Goal: Information Seeking & Learning: Learn about a topic

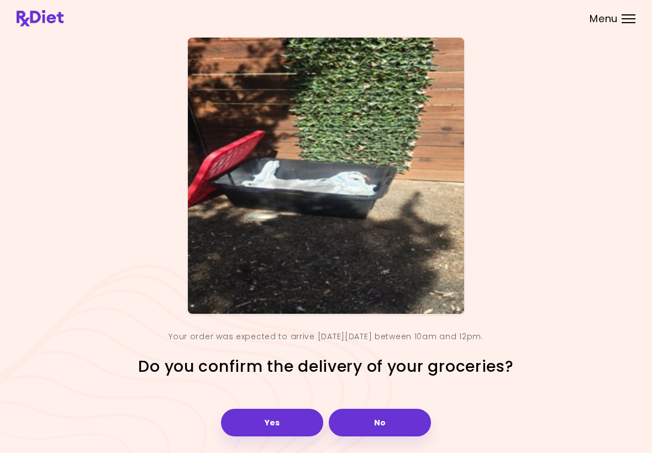
click at [282, 424] on button "Yes" at bounding box center [272, 423] width 102 height 28
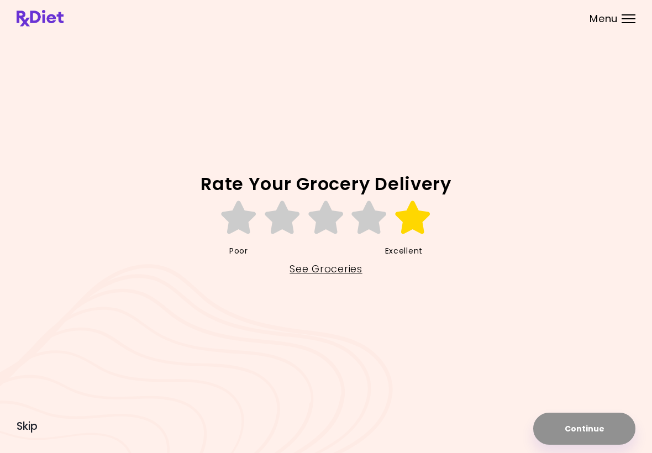
click at [421, 213] on icon at bounding box center [413, 217] width 38 height 33
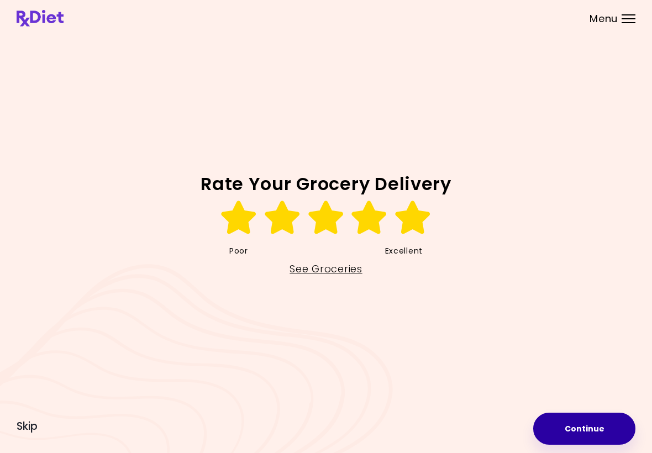
click at [598, 430] on button "Continue" at bounding box center [584, 429] width 102 height 32
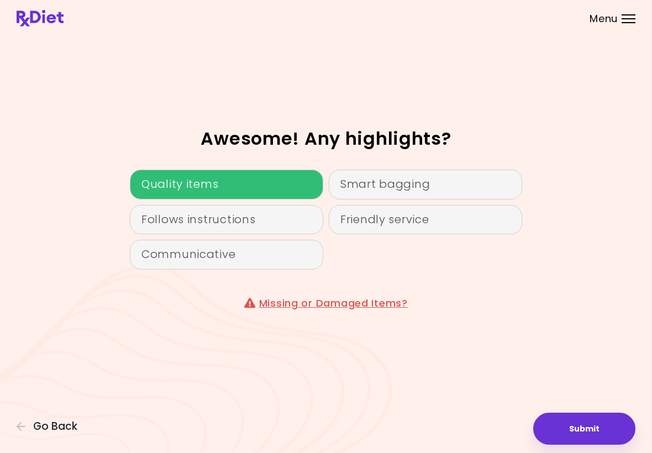
click at [292, 186] on div "Quality items" at bounding box center [226, 185] width 193 height 30
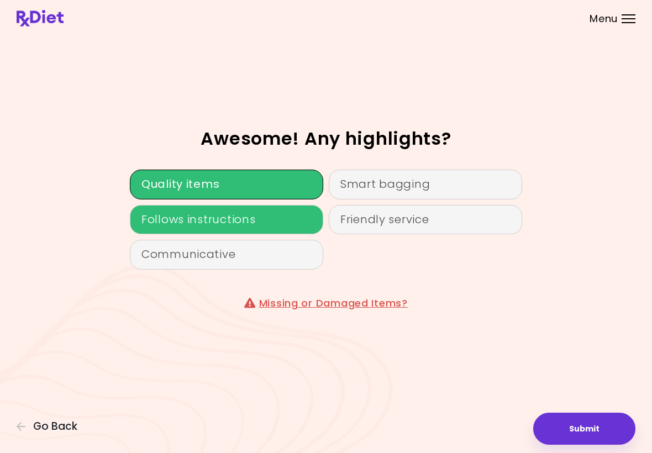
click at [298, 224] on div "Follows instructions" at bounding box center [226, 220] width 193 height 30
click at [594, 436] on button "Submit" at bounding box center [584, 429] width 102 height 32
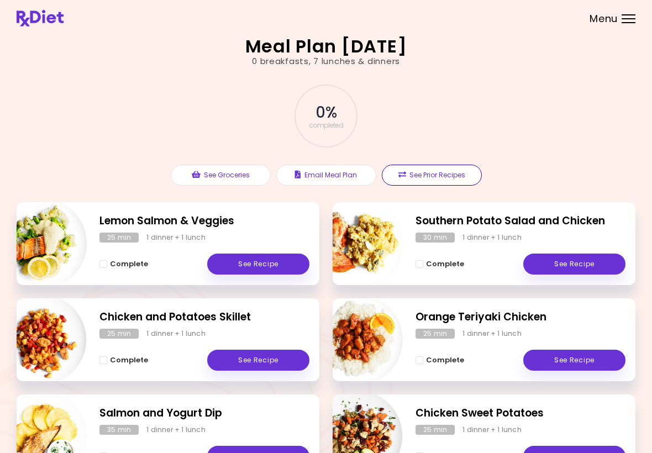
click at [440, 170] on button "See Prior Recipes" at bounding box center [432, 175] width 100 height 21
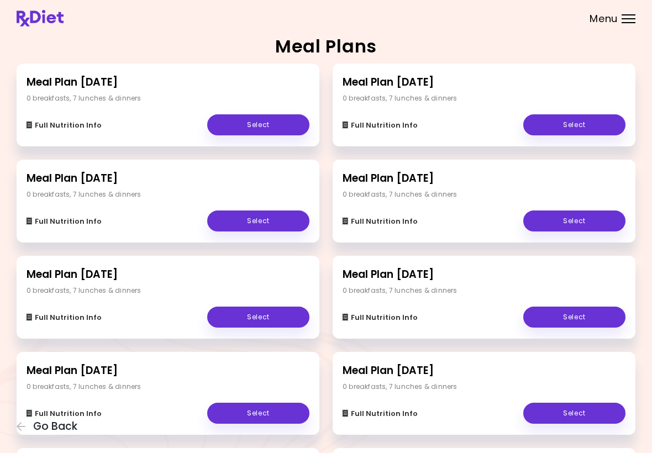
click at [572, 129] on link "Select" at bounding box center [574, 124] width 102 height 21
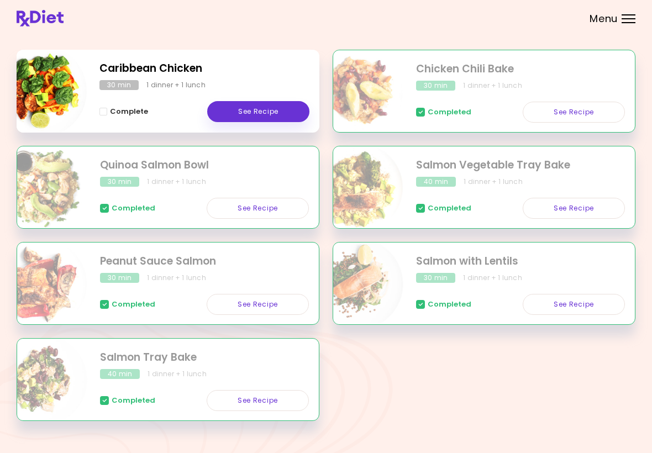
scroll to position [151, 0]
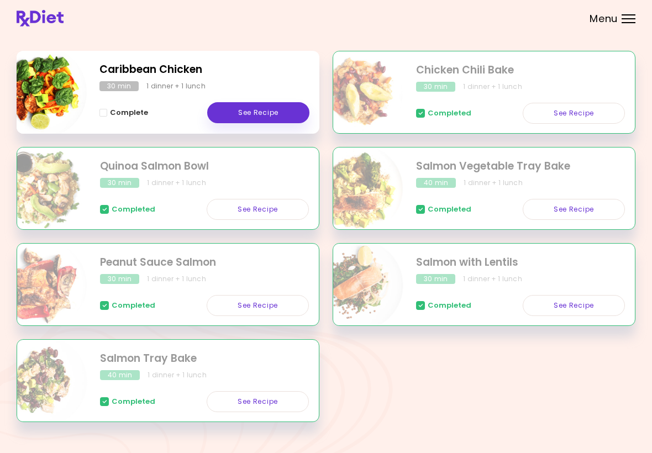
click at [589, 209] on link "See Recipe" at bounding box center [574, 209] width 102 height 21
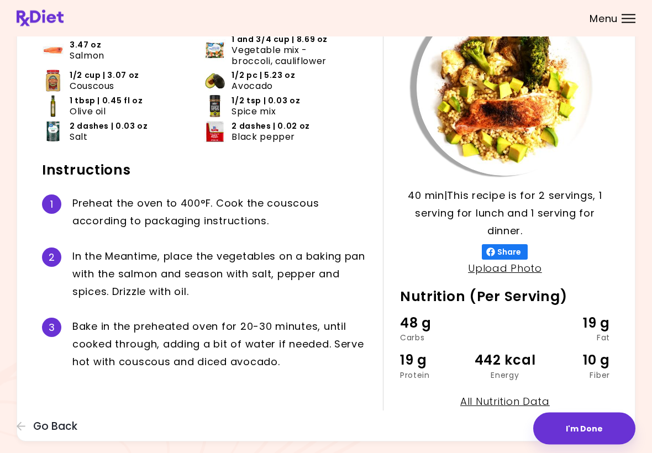
scroll to position [118, 0]
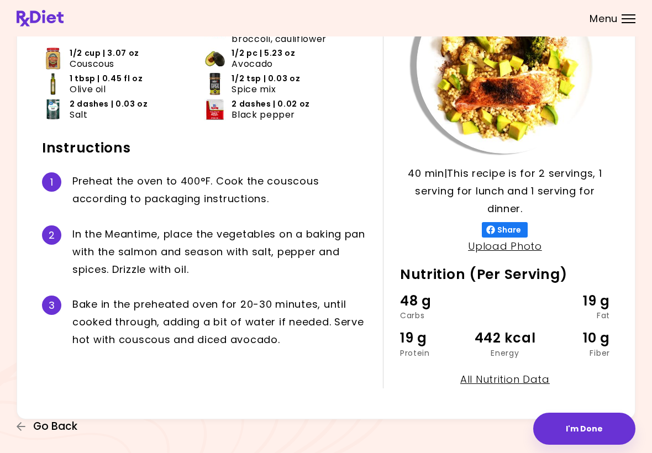
click at [25, 430] on icon "button" at bounding box center [22, 426] width 10 height 10
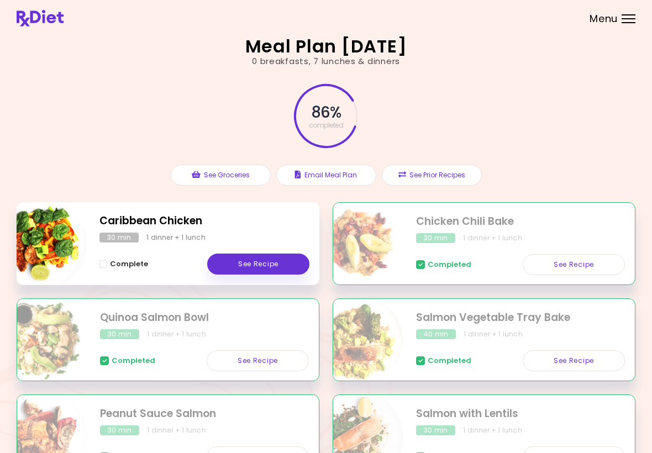
click at [272, 272] on link "See Recipe" at bounding box center [258, 264] width 102 height 21
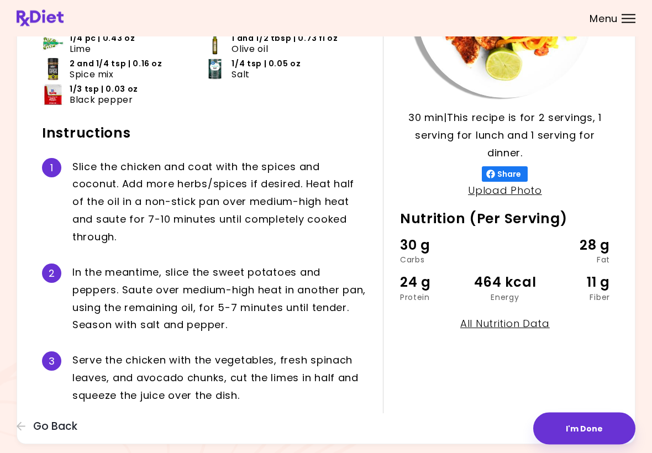
scroll to position [195, 0]
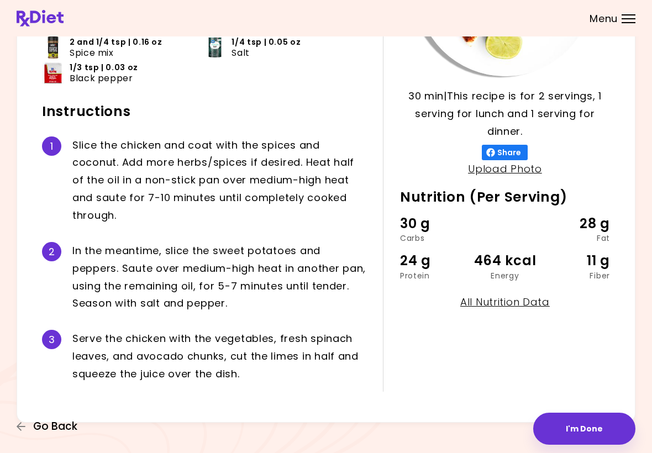
click at [28, 424] on button "Go Back" at bounding box center [50, 426] width 66 height 12
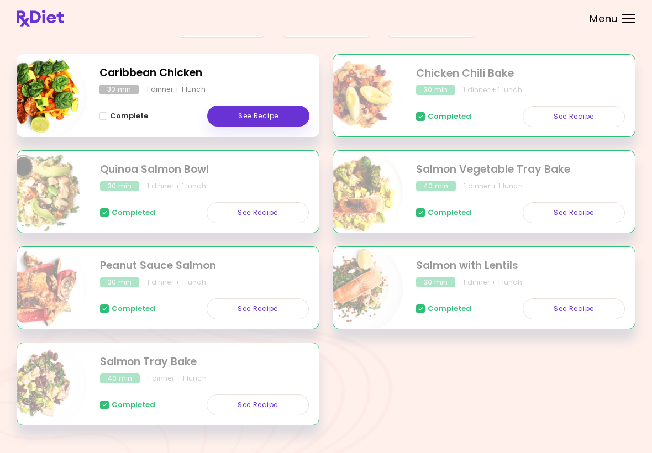
scroll to position [163, 0]
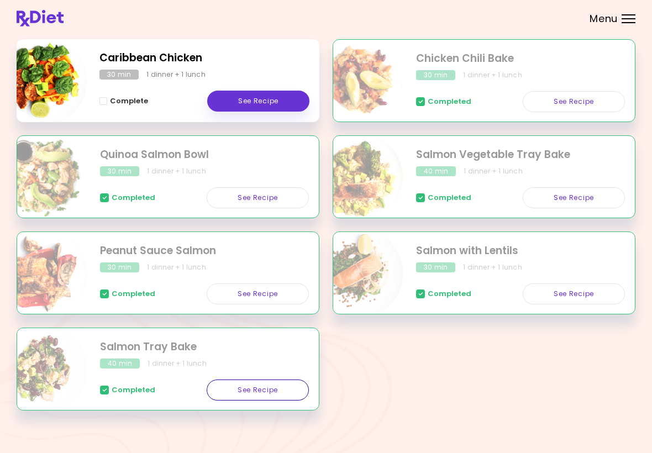
click at [276, 398] on link "See Recipe" at bounding box center [258, 389] width 102 height 21
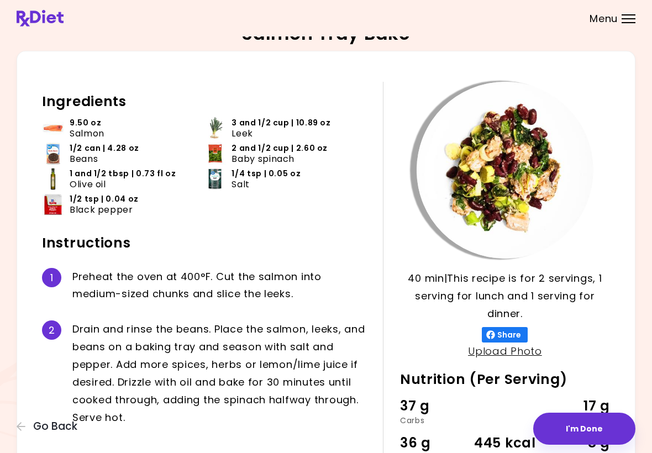
click at [34, 432] on span "Go Back" at bounding box center [55, 426] width 44 height 12
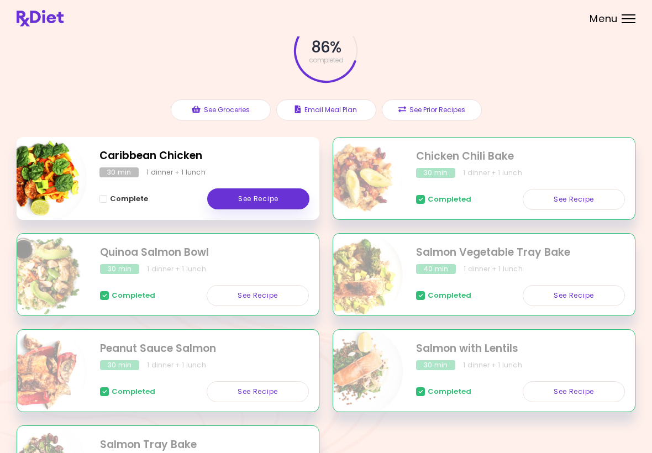
scroll to position [80, 0]
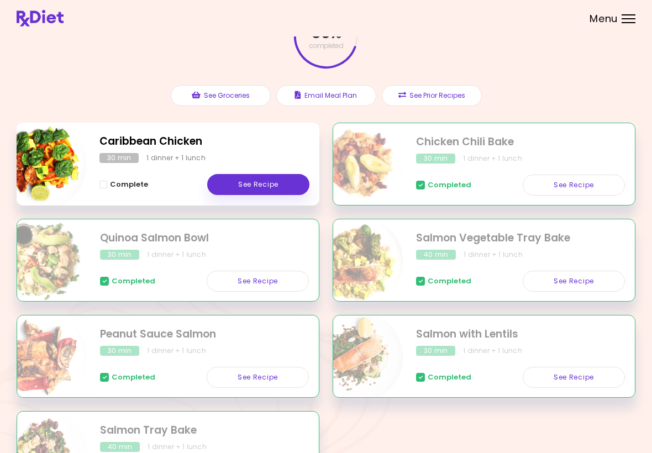
click at [586, 279] on link "See Recipe" at bounding box center [574, 281] width 102 height 21
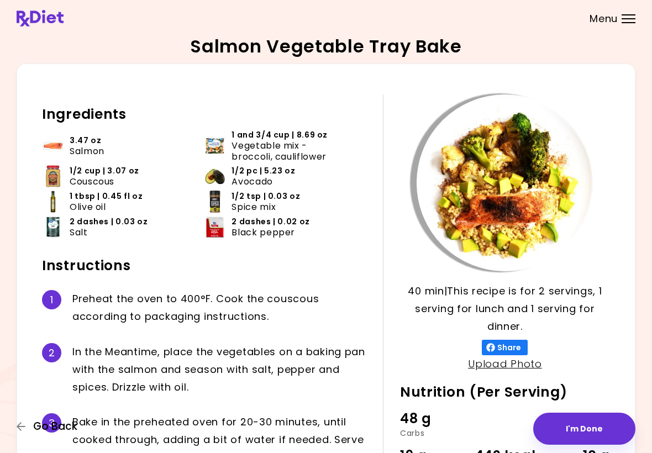
click at [27, 429] on button "Go Back" at bounding box center [50, 426] width 66 height 12
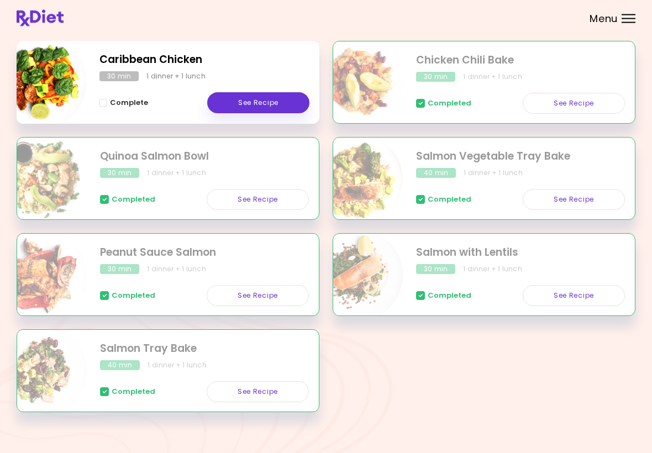
scroll to position [171, 0]
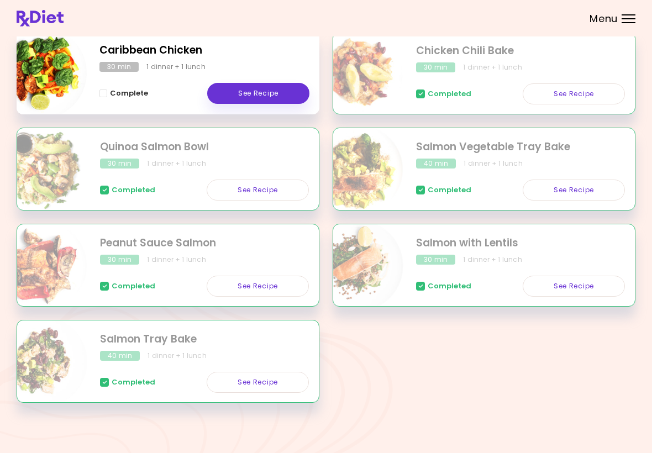
click at [265, 387] on link "See Recipe" at bounding box center [258, 382] width 102 height 21
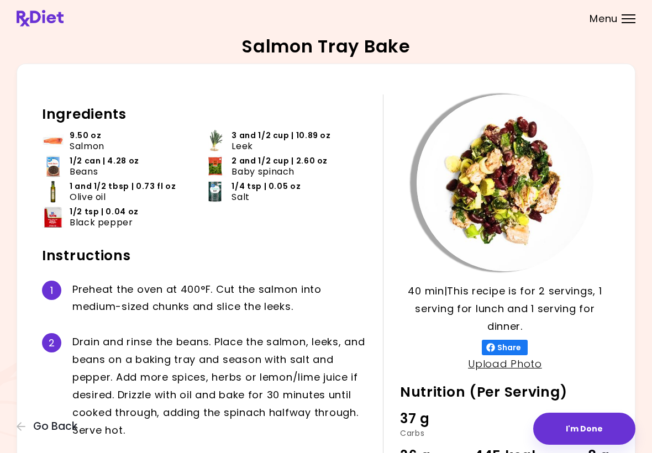
click at [18, 430] on icon "button" at bounding box center [22, 426] width 10 height 10
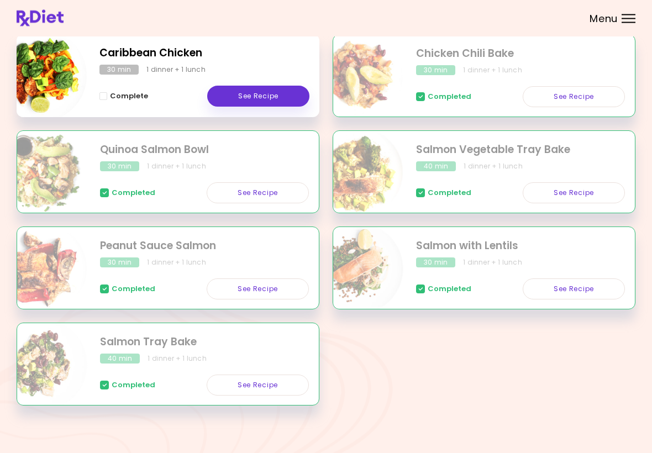
scroll to position [171, 0]
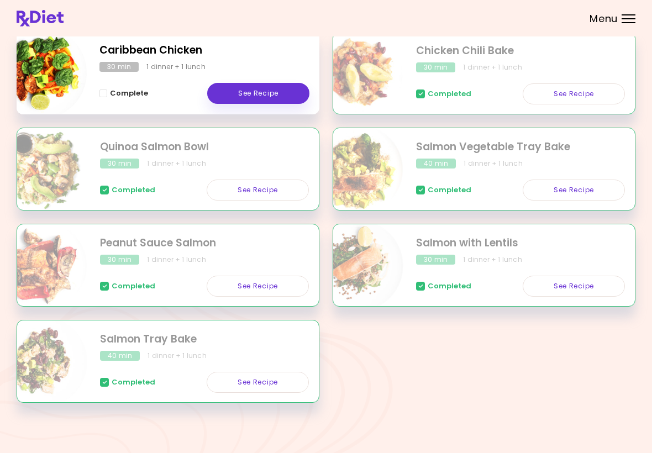
click at [478, 265] on div "Completed See Recipe" at bounding box center [520, 281] width 209 height 32
click at [501, 255] on div "1 dinner + 1 lunch" at bounding box center [492, 260] width 59 height 10
click at [589, 288] on link "See Recipe" at bounding box center [574, 286] width 102 height 21
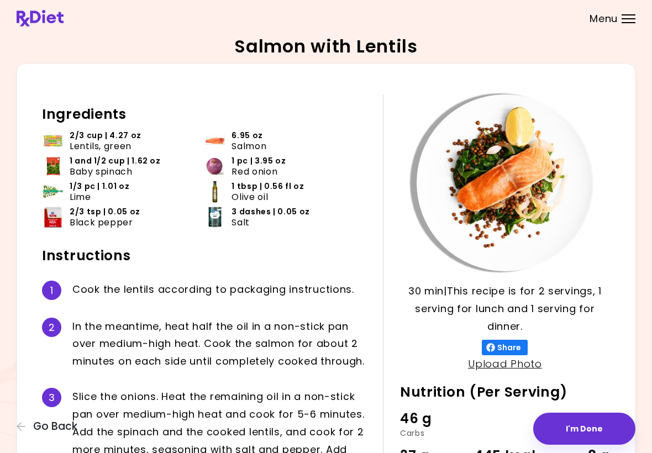
click at [584, 291] on p "30 min | This recipe is for 2 servings, 1 serving for lunch and 1 serving for d…" at bounding box center [505, 308] width 210 height 53
click at [25, 427] on icon "button" at bounding box center [22, 426] width 10 height 10
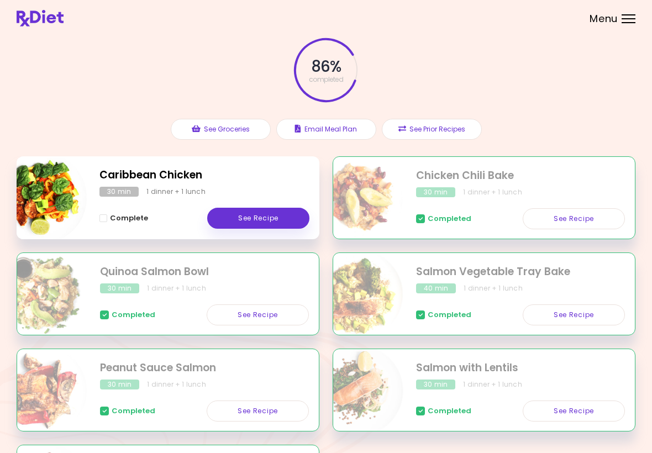
scroll to position [49, 0]
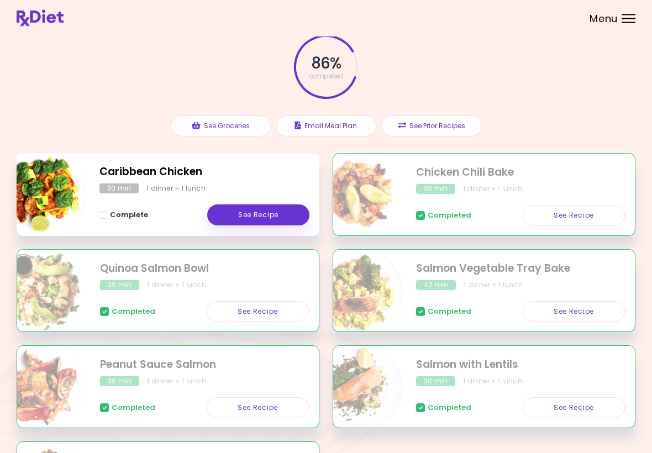
click at [573, 214] on link "See Recipe" at bounding box center [574, 215] width 102 height 21
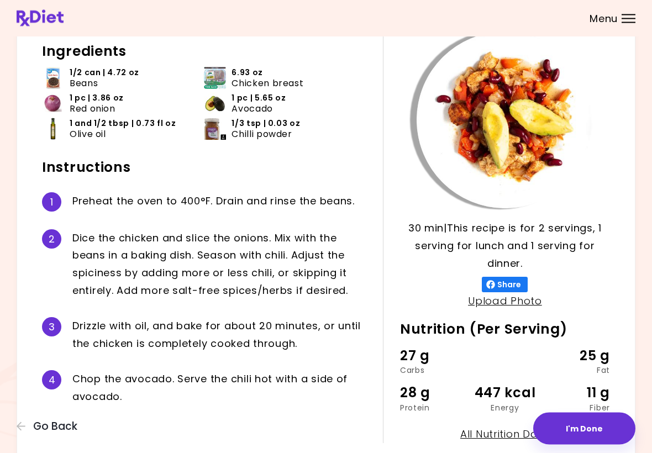
scroll to position [63, 0]
click at [24, 428] on icon "button" at bounding box center [22, 426] width 10 height 10
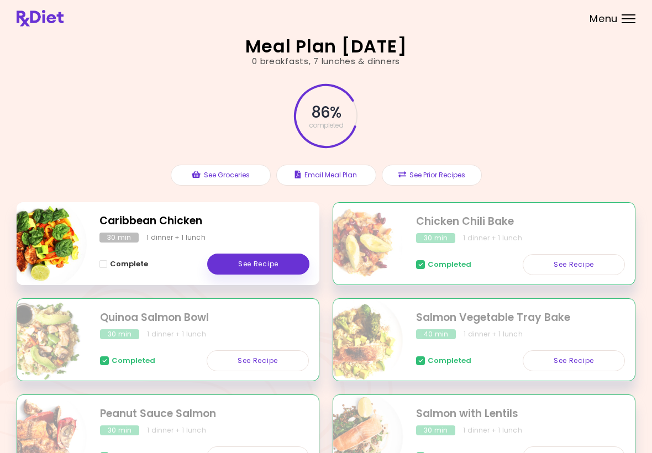
click at [270, 259] on link "See Recipe" at bounding box center [258, 264] width 102 height 21
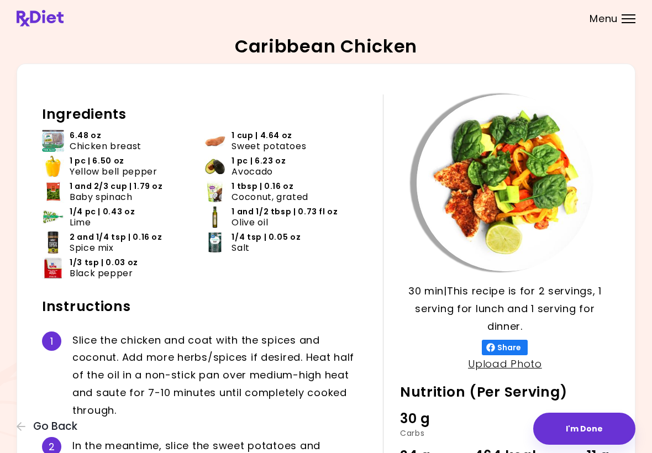
click at [77, 242] on span "Spice mix" at bounding box center [92, 247] width 44 height 10
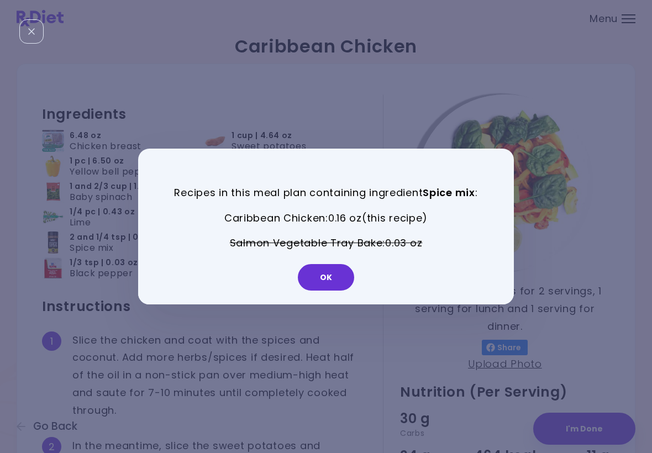
click at [349, 279] on button "OK" at bounding box center [326, 277] width 56 height 27
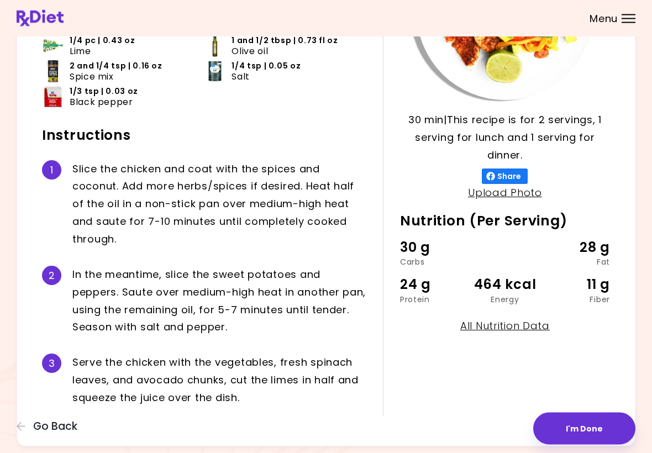
scroll to position [195, 0]
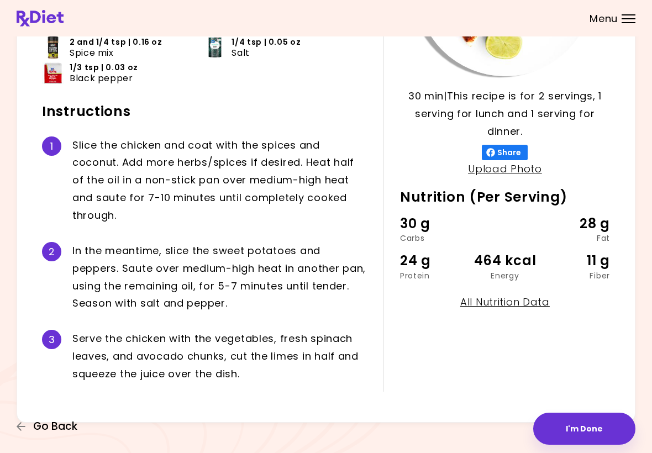
click at [26, 430] on icon "button" at bounding box center [22, 426] width 10 height 10
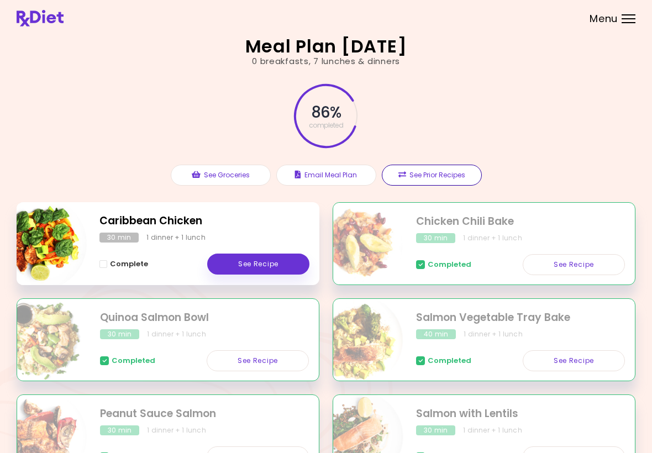
click at [432, 176] on button "See Prior Recipes" at bounding box center [432, 175] width 100 height 21
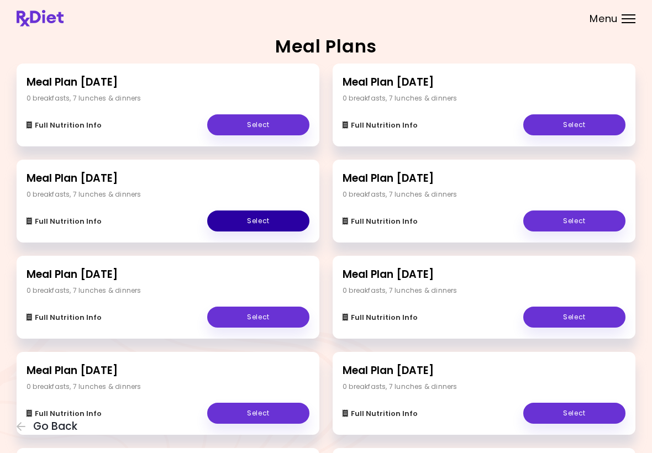
click at [275, 229] on link "Select" at bounding box center [258, 220] width 102 height 21
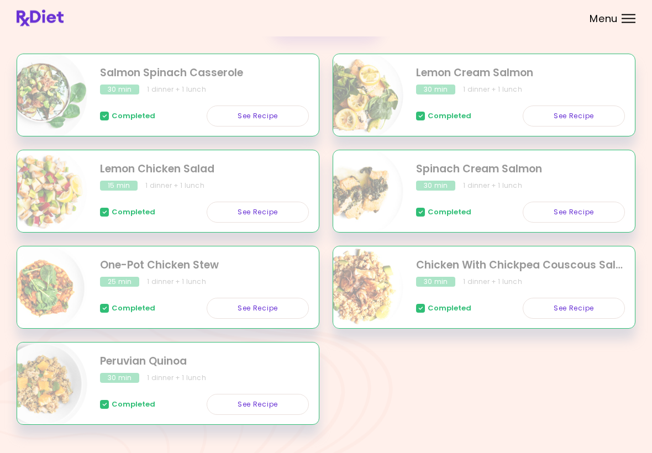
scroll to position [193, 0]
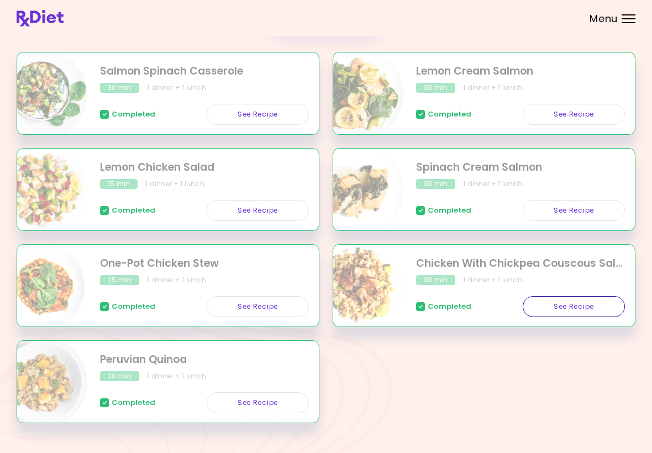
click at [584, 308] on link "See Recipe" at bounding box center [574, 306] width 102 height 21
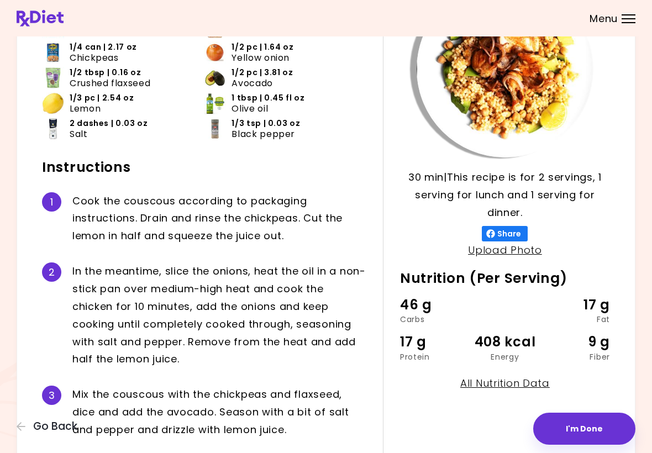
scroll to position [114, 0]
